Goal: Task Accomplishment & Management: Manage account settings

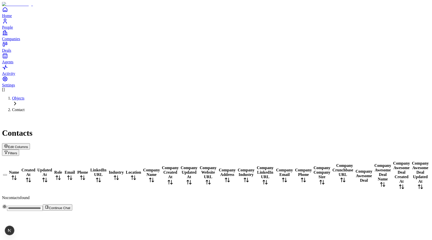
click at [28, 145] on span "Edit Columns" at bounding box center [18, 147] width 20 height 4
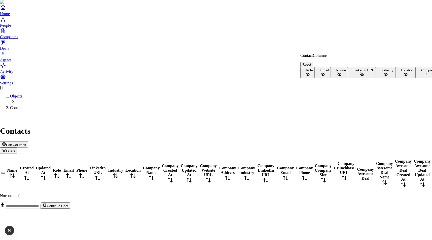
click at [353, 34] on html "Home People Companies Deals Agents Activity Settings [] Objects Contact Contact…" at bounding box center [216, 106] width 432 height 213
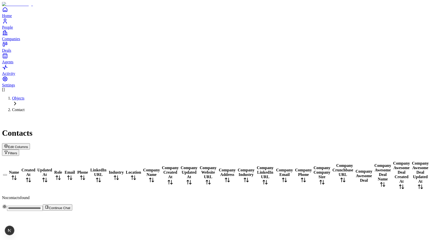
click at [19, 150] on button "Filters" at bounding box center [10, 153] width 17 height 6
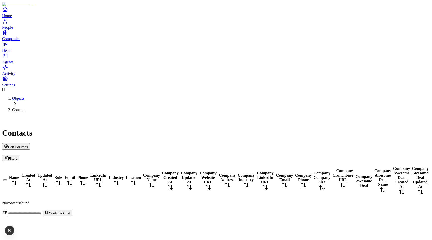
click at [19, 155] on button "Filters" at bounding box center [10, 158] width 17 height 6
click at [361, 116] on div "Contacts" at bounding box center [216, 127] width 428 height 22
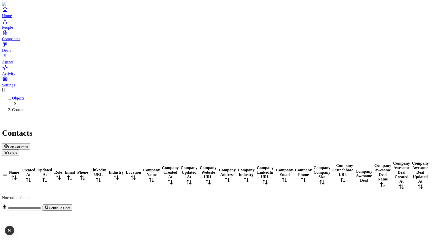
click at [28, 145] on span "Edit Columns" at bounding box center [18, 147] width 20 height 4
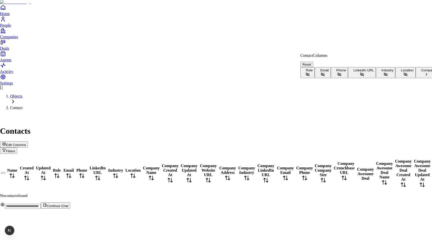
click at [415, 78] on button "Company" at bounding box center [426, 72] width 22 height 11
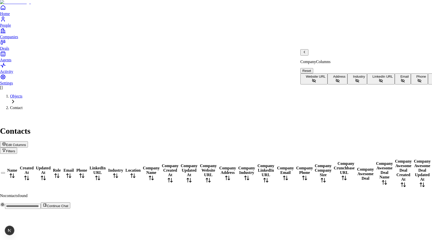
scroll to position [22, 0]
click at [306, 54] on icon "Back" at bounding box center [304, 52] width 4 height 4
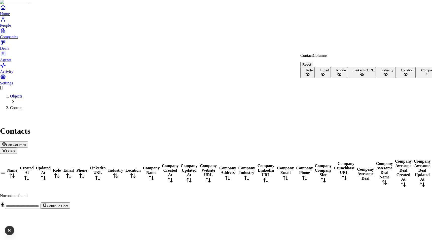
click at [249, 87] on html "Home People Companies Deals Agents Activity Settings [] Objects Contact Contact…" at bounding box center [216, 106] width 432 height 213
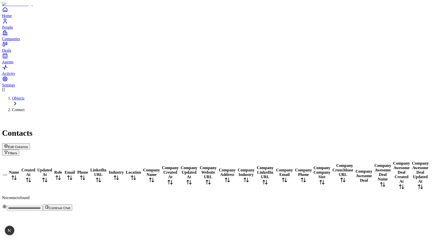
click at [30, 143] on button "Edit Columns" at bounding box center [16, 146] width 28 height 6
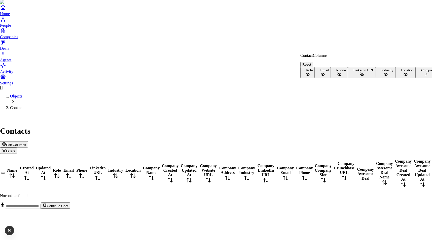
click at [326, 33] on html "Home People Companies Deals Agents Activity Settings [] Objects Contact Contact…" at bounding box center [216, 106] width 432 height 213
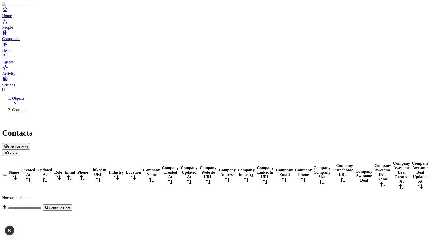
click at [8, 144] on icon "button" at bounding box center [6, 146] width 4 height 4
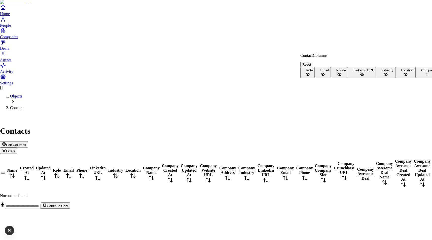
click at [415, 78] on button "Company" at bounding box center [426, 72] width 22 height 11
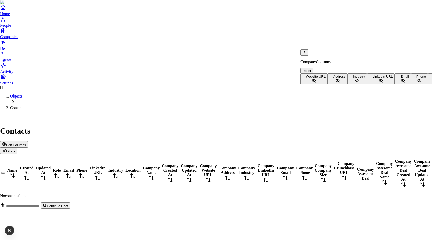
scroll to position [22, 0]
click at [310, 57] on div "Company Columns" at bounding box center [410, 56] width 220 height 15
click at [305, 53] on icon "Back" at bounding box center [304, 52] width 1 height 2
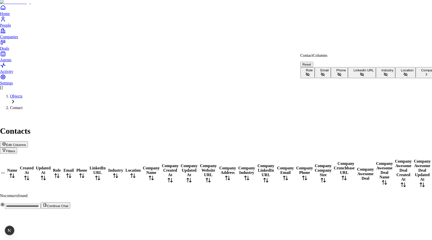
click at [346, 21] on html "Home People Companies Deals Agents Activity Settings [] Objects Contact Contact…" at bounding box center [216, 106] width 432 height 213
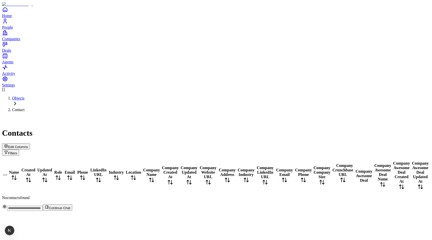
click at [28, 145] on span "Edit Columns" at bounding box center [18, 147] width 20 height 4
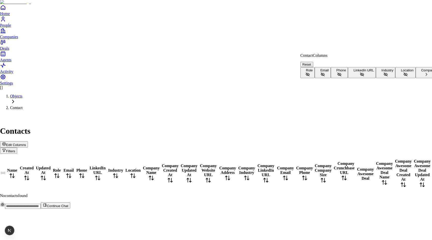
click at [308, 36] on html "Home People Companies Deals Agents Activity Settings [] Objects Contact Contact…" at bounding box center [216, 106] width 432 height 213
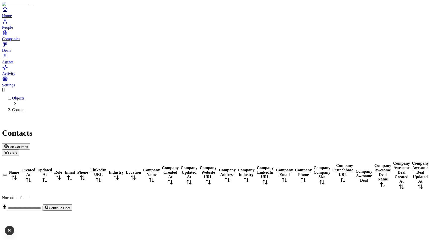
click at [55, 129] on h1 "Contacts" at bounding box center [216, 133] width 428 height 9
click at [189, 116] on div "Contacts" at bounding box center [216, 127] width 428 height 22
click at [382, 143] on div "Edit Columns Filters" at bounding box center [216, 149] width 428 height 13
click at [28, 145] on span "Edit Columns" at bounding box center [18, 147] width 20 height 4
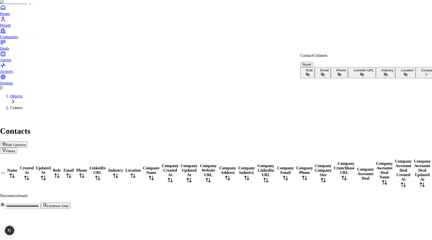
click at [415, 78] on button "Company" at bounding box center [426, 72] width 22 height 11
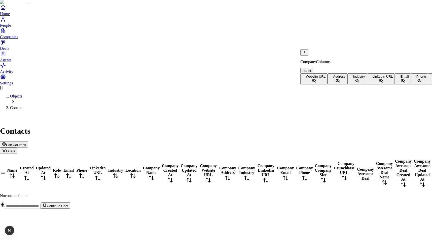
scroll to position [22, 0]
click at [330, 75] on span "Primary Contact" at bounding box center [318, 77] width 24 height 4
click at [308, 54] on div "Contact Columns" at bounding box center [368, 56] width 137 height 15
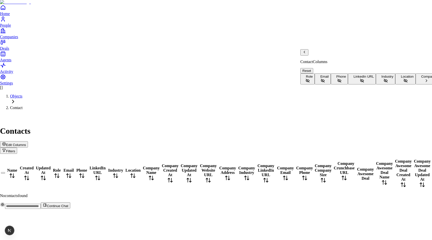
click at [306, 54] on icon "Back" at bounding box center [304, 52] width 4 height 4
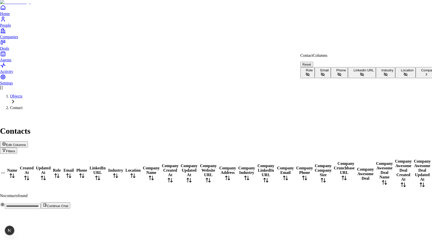
click at [286, 48] on html "Home People Companies Deals Agents Activity Settings [] Objects Contact Contact…" at bounding box center [216, 106] width 432 height 213
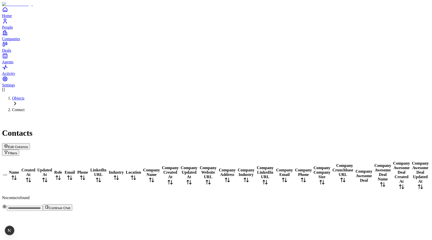
click at [19, 150] on button "Filters" at bounding box center [10, 153] width 17 height 6
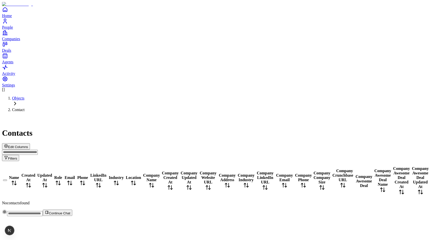
click at [38, 150] on input at bounding box center [20, 152] width 36 height 5
click at [396, 116] on div "Contacts Edit Columns Filters" at bounding box center [216, 138] width 428 height 45
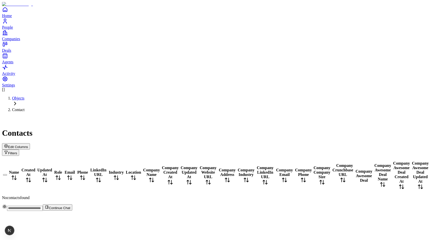
click at [19, 150] on button "Filters" at bounding box center [10, 153] width 17 height 6
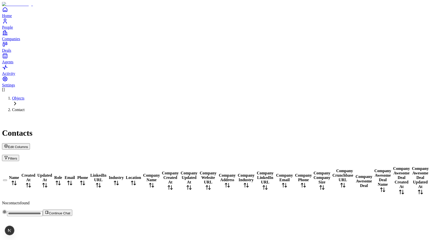
click at [345, 96] on ol "Objects Contact" at bounding box center [216, 104] width 428 height 16
